Goal: Browse casually: Explore the website without a specific task or goal

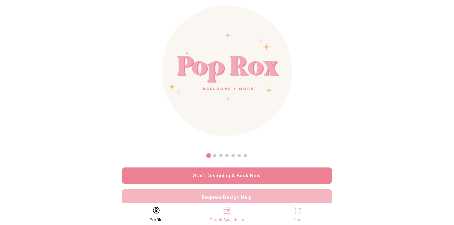
click at [244, 186] on div "Start Designing & Book Now Request Design Help Serving Any Town, [GEOGRAPHIC_DA…" at bounding box center [227, 154] width 210 height 299
click at [249, 106] on img at bounding box center [227, 70] width 131 height 131
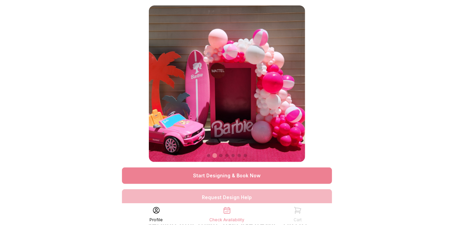
click at [259, 96] on img at bounding box center [227, 83] width 156 height 156
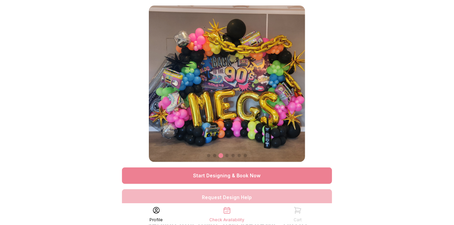
click at [291, 110] on img at bounding box center [227, 83] width 156 height 156
click at [233, 155] on span at bounding box center [232, 155] width 3 height 3
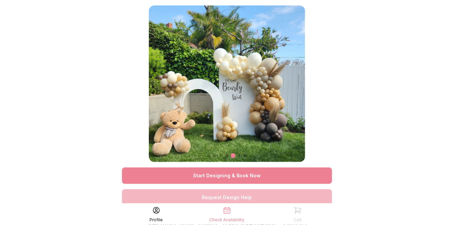
click at [239, 154] on span at bounding box center [239, 155] width 3 height 3
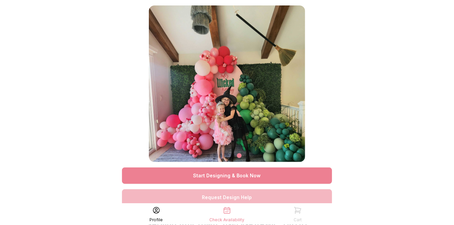
click at [243, 154] on div at bounding box center [227, 155] width 156 height 8
click at [246, 156] on span at bounding box center [245, 155] width 3 height 3
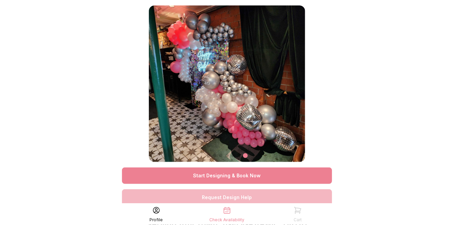
click at [227, 155] on span at bounding box center [226, 155] width 3 height 3
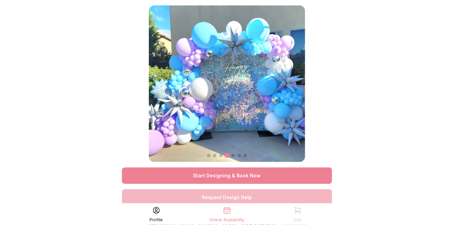
click at [220, 155] on span at bounding box center [220, 155] width 3 height 3
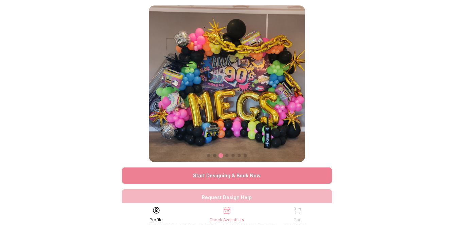
click at [215, 156] on span at bounding box center [214, 155] width 3 height 3
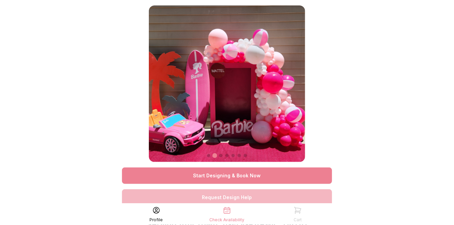
click at [209, 156] on span at bounding box center [208, 155] width 3 height 3
